Goal: Navigation & Orientation: Find specific page/section

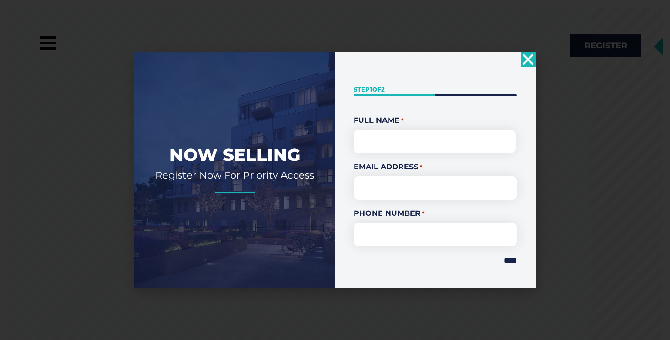
click at [527, 59] on use "Close" at bounding box center [528, 59] width 11 height 11
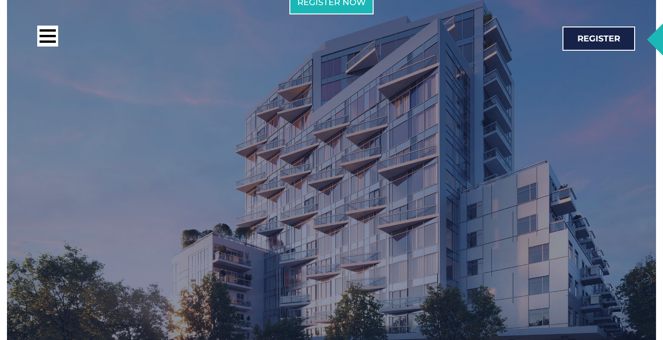
scroll to position [1443, 0]
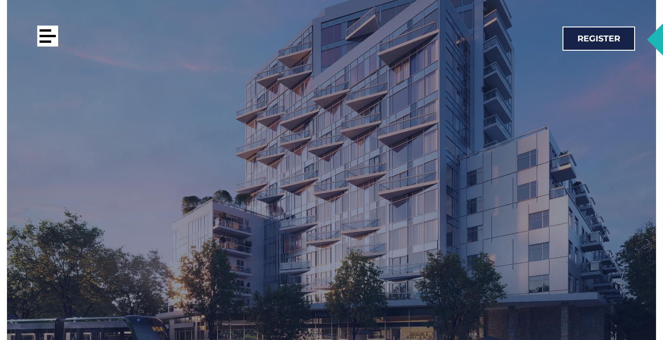
click at [47, 37] on div at bounding box center [48, 36] width 16 height 2
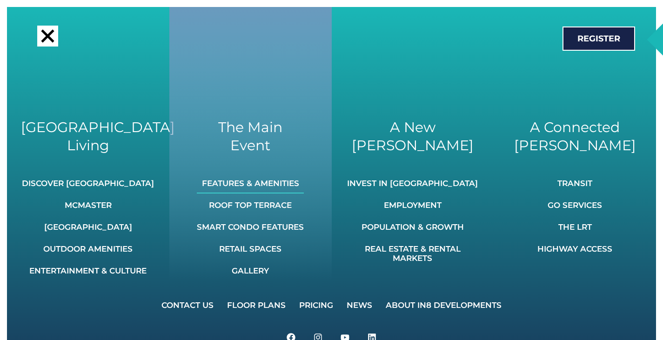
click at [260, 180] on link "Features & Amenities" at bounding box center [250, 183] width 107 height 20
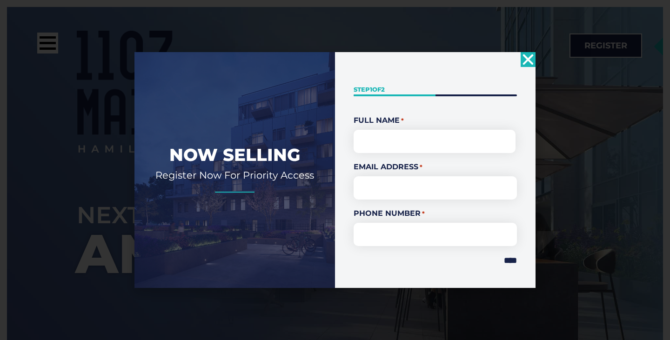
click at [531, 61] on use "Close" at bounding box center [528, 59] width 11 height 11
